Goal: Find specific page/section: Find specific page/section

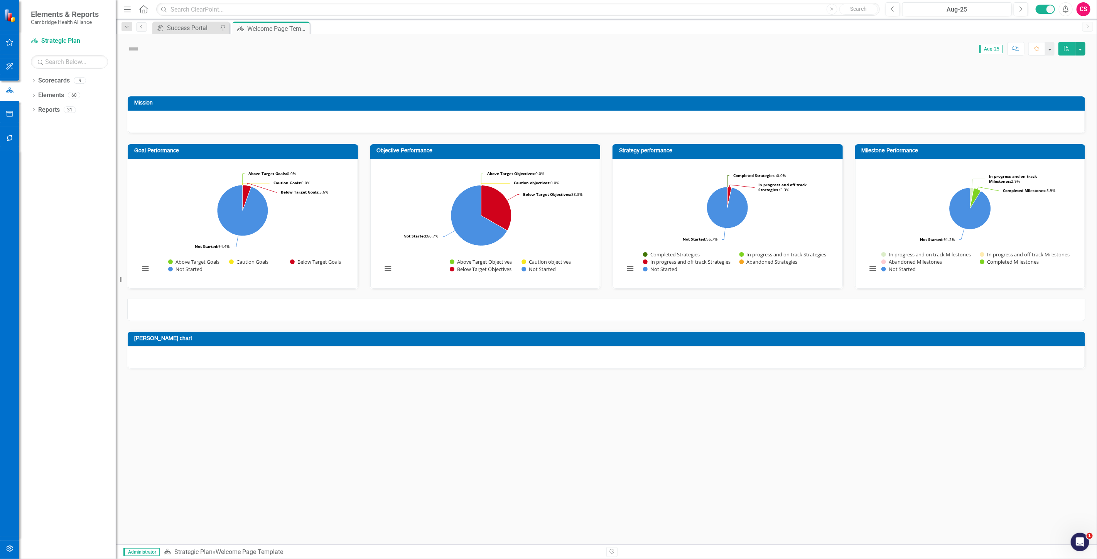
click at [16, 550] on button "button" at bounding box center [9, 549] width 17 height 16
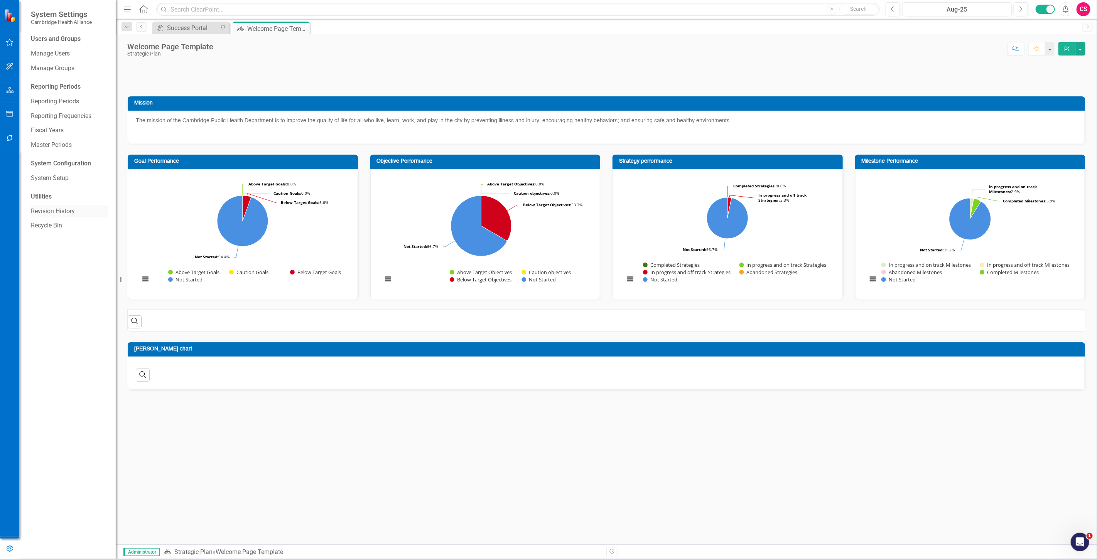
click at [47, 214] on link "Revision History" at bounding box center [69, 211] width 77 height 9
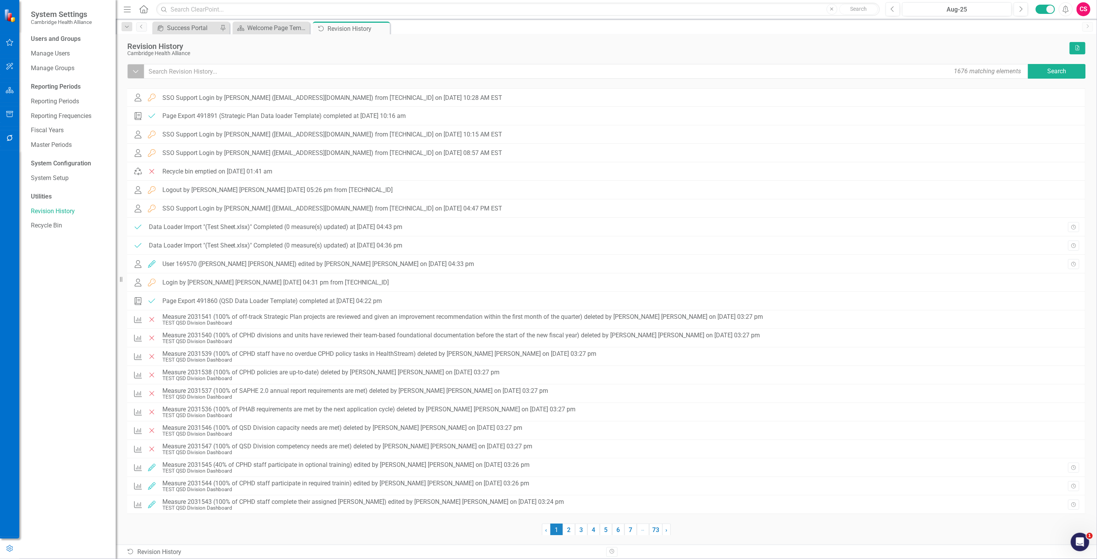
click at [137, 72] on icon "Dropdown" at bounding box center [135, 71] width 7 height 8
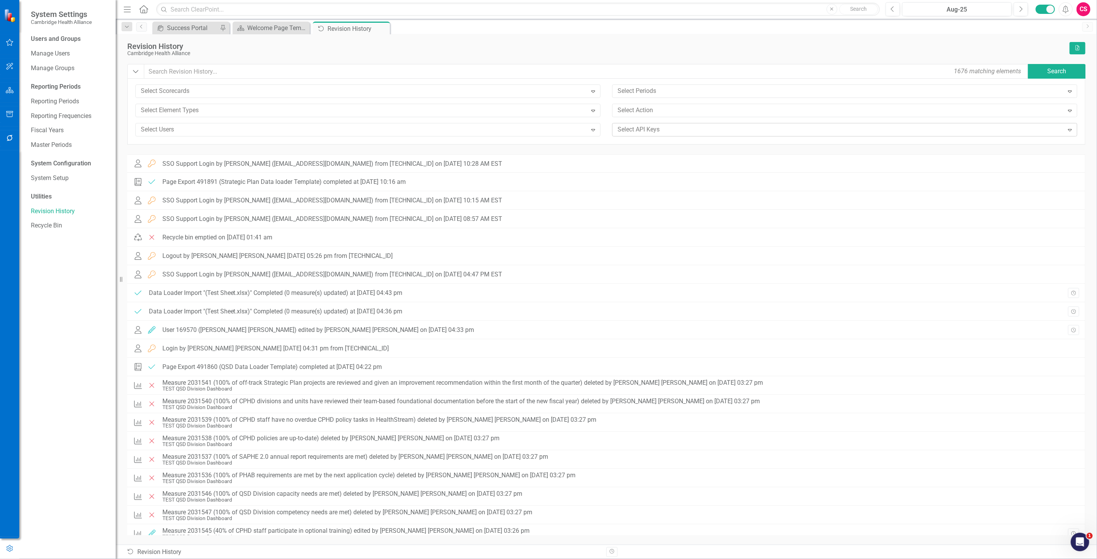
click at [688, 126] on div at bounding box center [838, 130] width 449 height 10
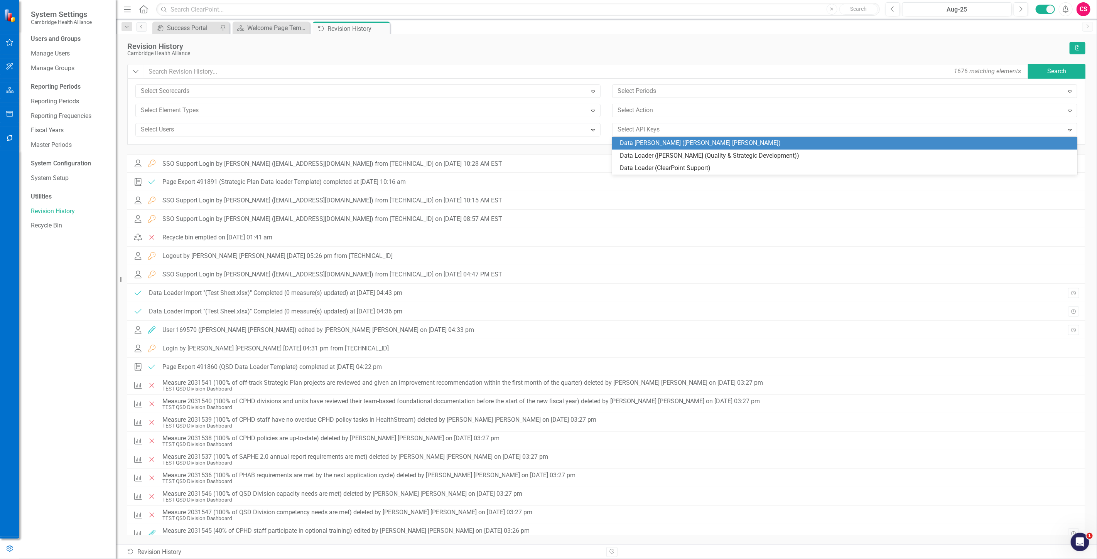
click at [669, 140] on div "Data [PERSON_NAME] ([PERSON_NAME] [PERSON_NAME])" at bounding box center [846, 143] width 453 height 9
